Goal: Transaction & Acquisition: Purchase product/service

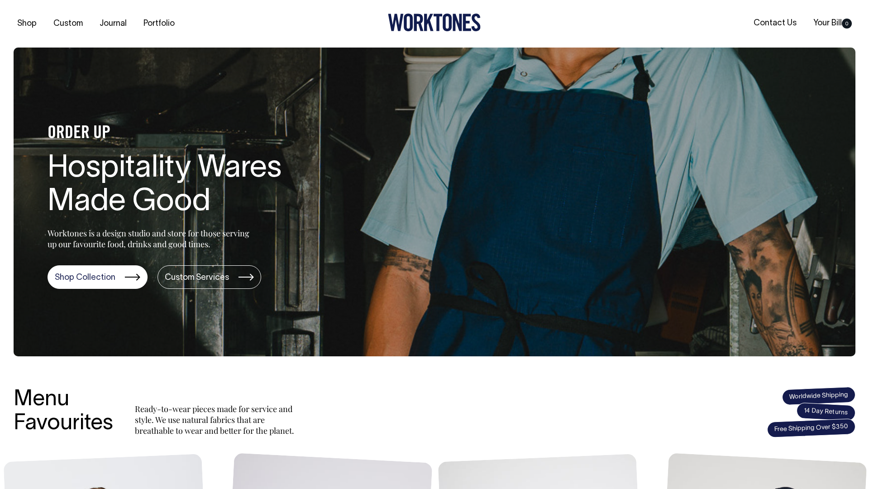
click at [64, 76] on section "ORDER UP Hospitality Wares Made Good Worktones is a design studio and store for…" at bounding box center [435, 202] width 842 height 309
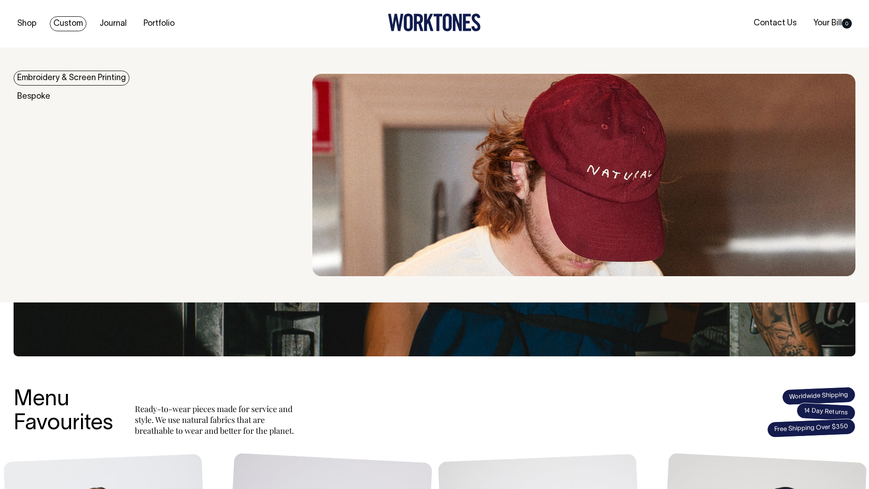
click at [56, 77] on link "Embroidery & Screen Printing" at bounding box center [72, 78] width 116 height 15
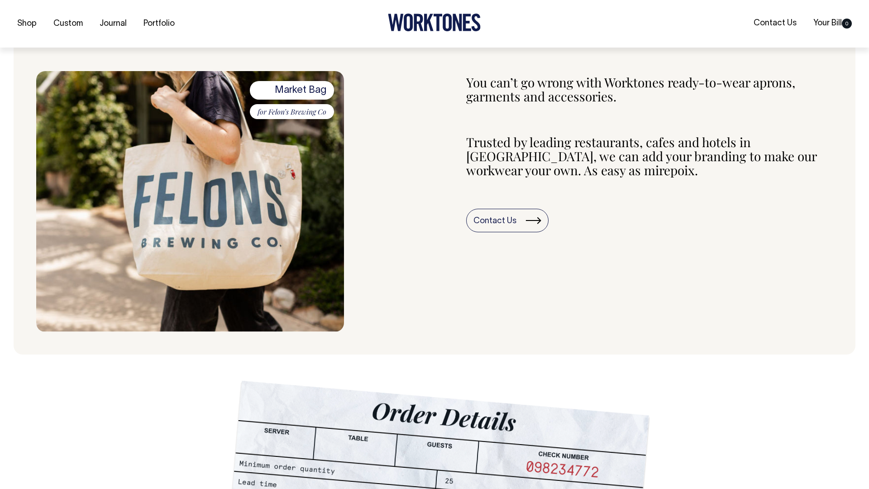
scroll to position [355, 0]
click at [288, 94] on span "Market Bag" at bounding box center [292, 90] width 84 height 18
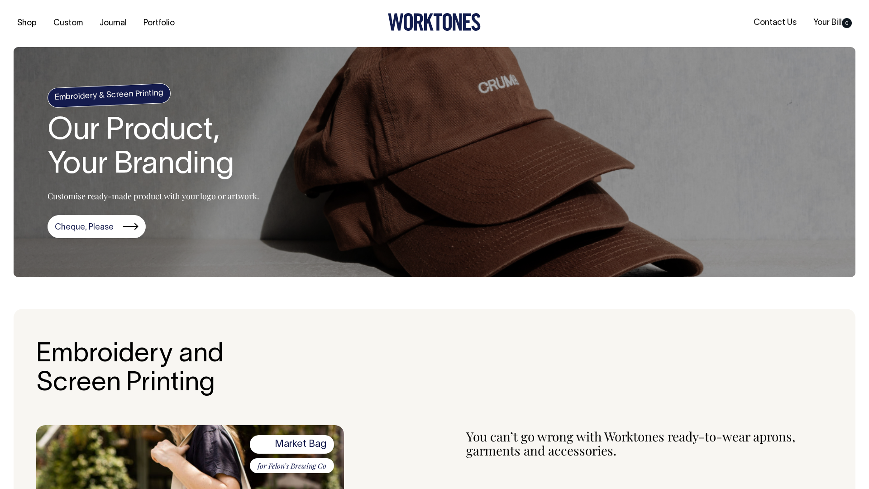
scroll to position [0, 0]
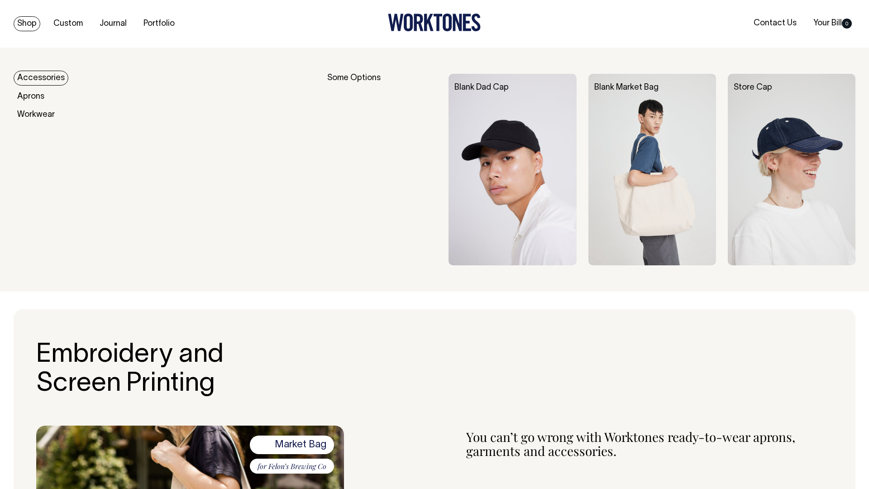
click at [626, 142] on img at bounding box center [653, 170] width 128 height 192
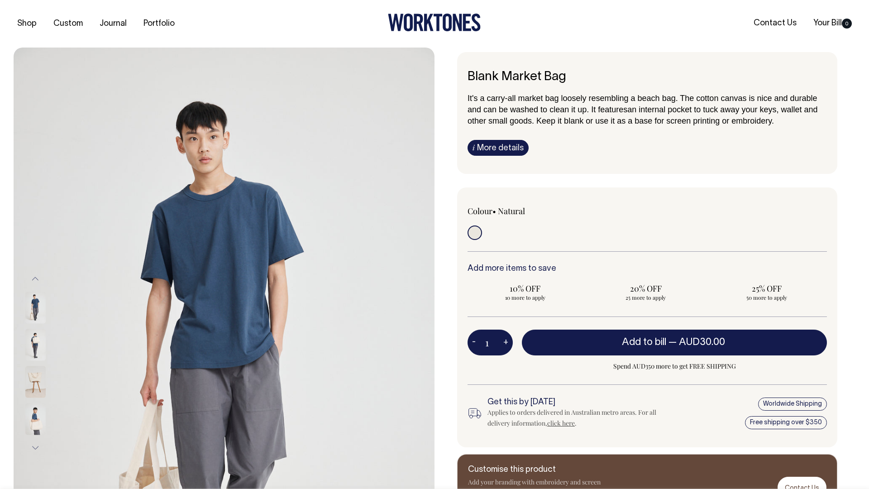
click at [34, 382] on img at bounding box center [35, 382] width 20 height 32
